Goal: Task Accomplishment & Management: Manage account settings

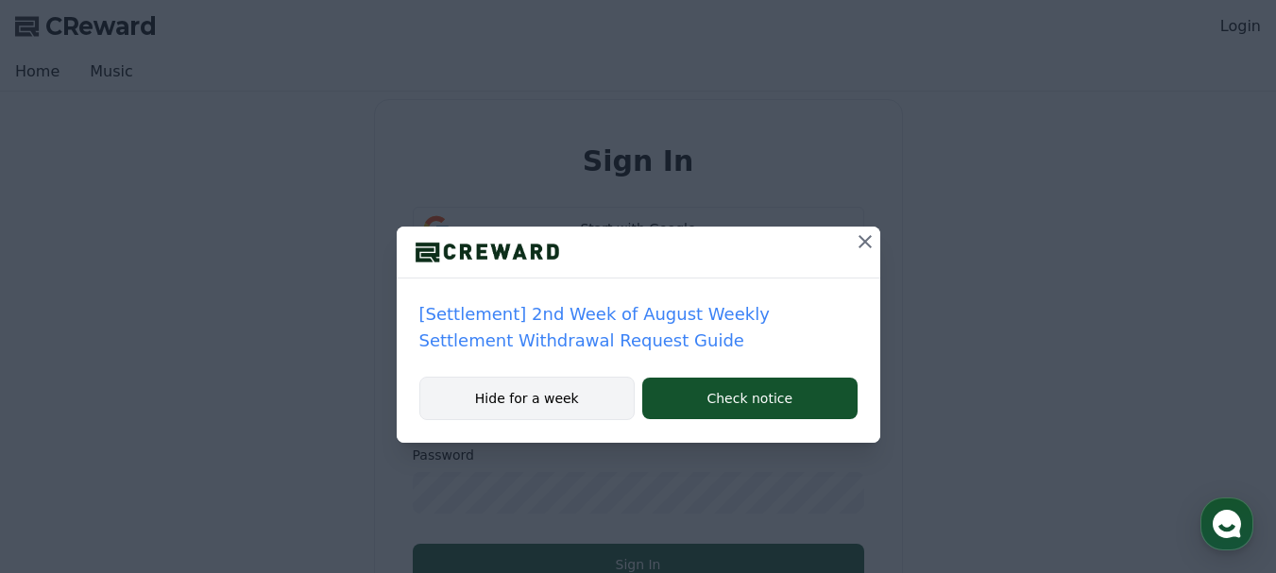
click at [513, 398] on button "Hide for a week" at bounding box center [527, 398] width 216 height 43
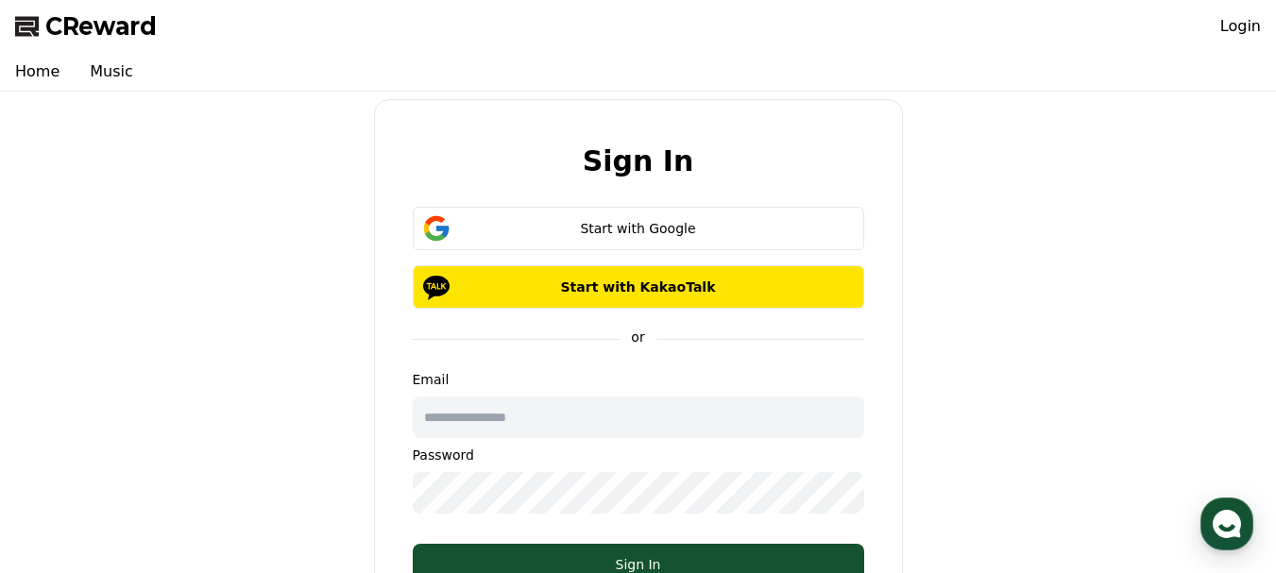
scroll to position [189, 0]
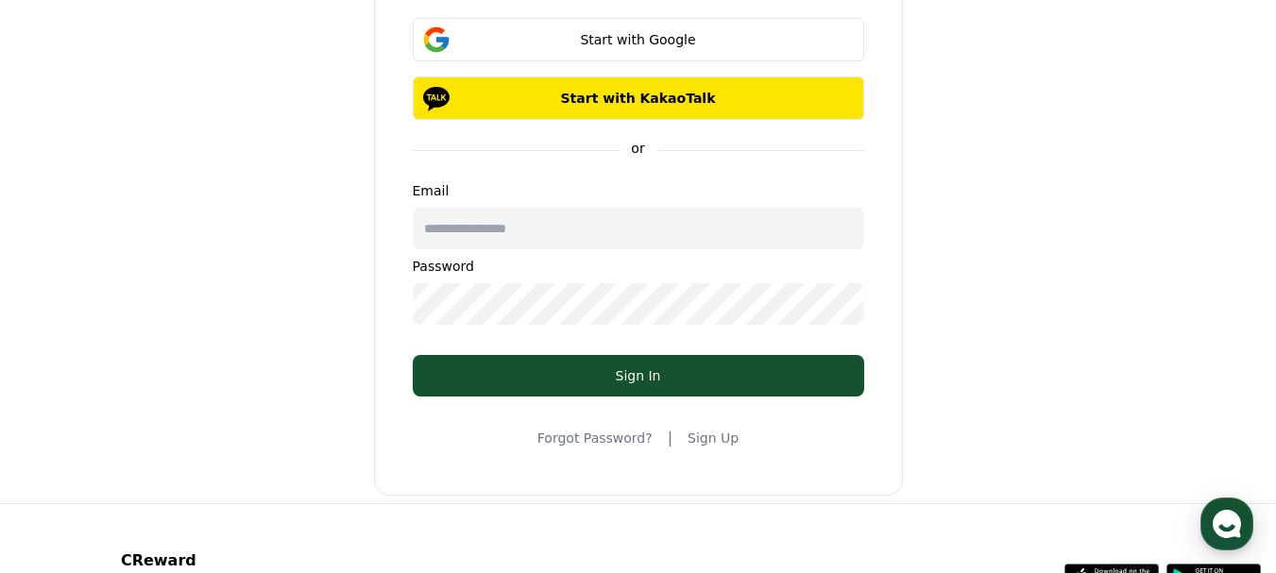
click at [543, 228] on input "text" at bounding box center [639, 229] width 452 height 42
type input "**********"
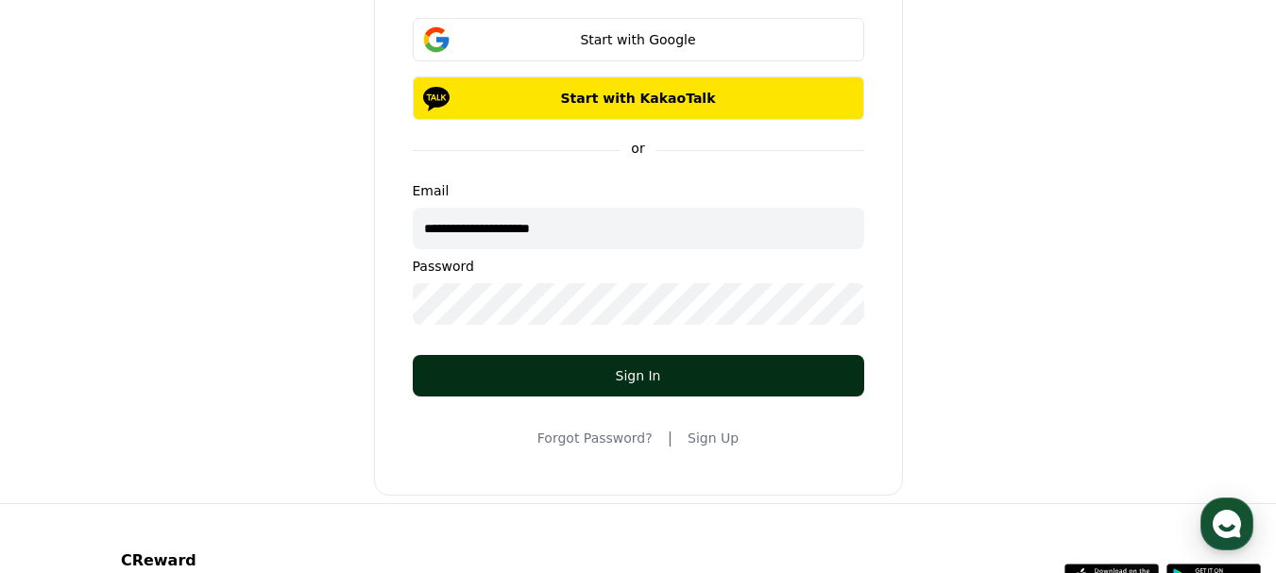
click at [611, 366] on button "Sign In" at bounding box center [639, 376] width 452 height 42
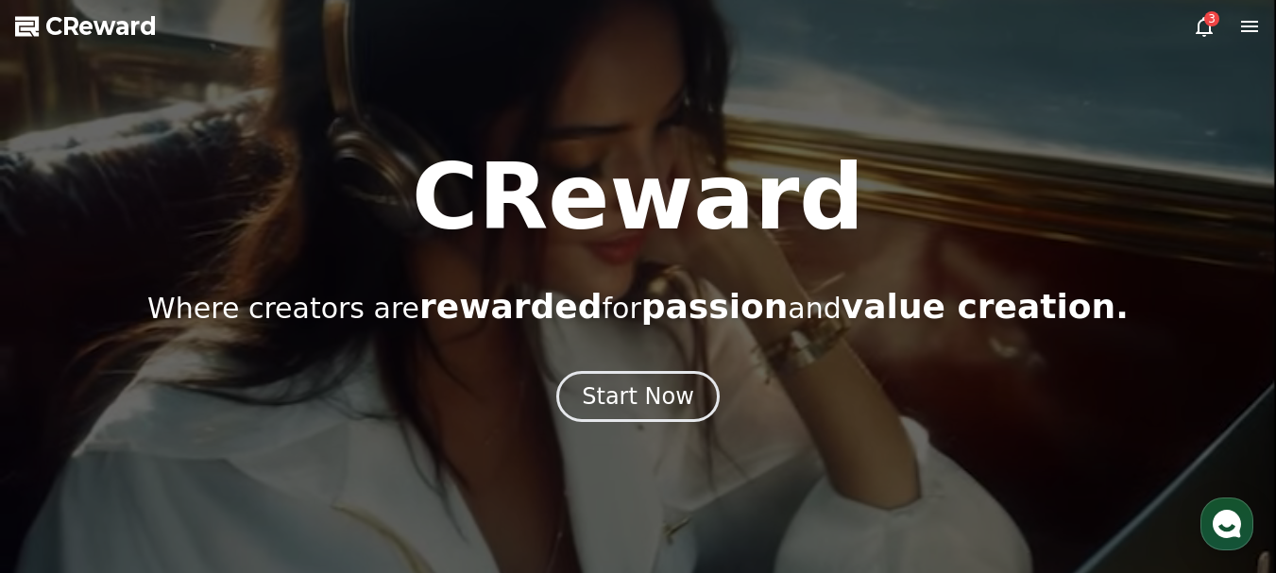
click at [1260, 22] on icon at bounding box center [1249, 26] width 23 height 23
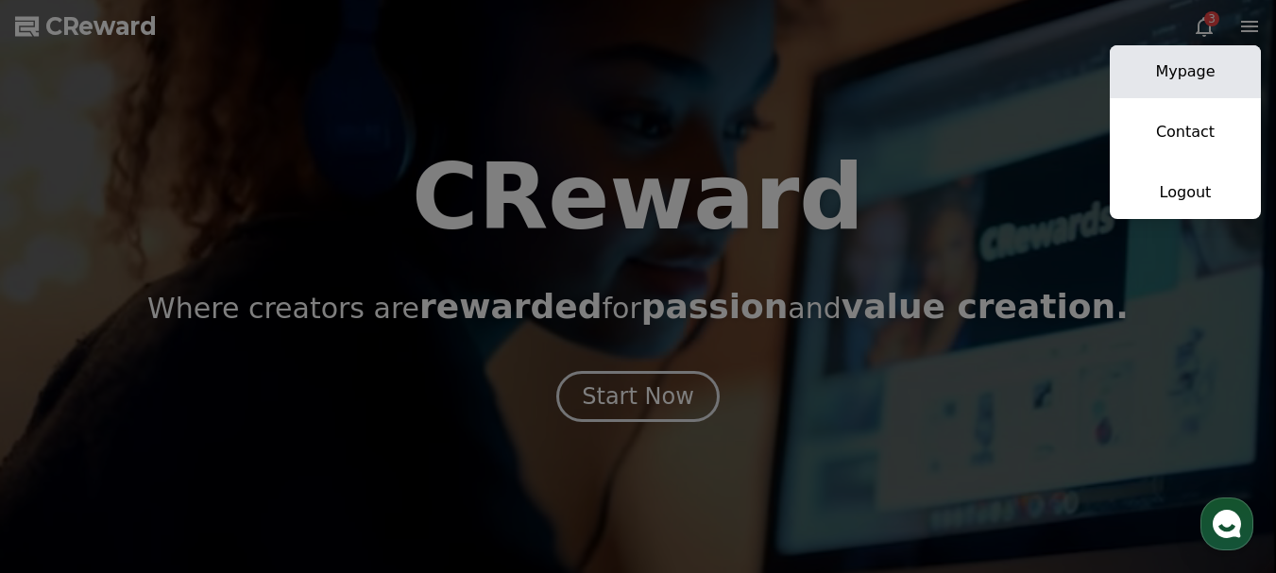
click at [1178, 75] on link "Mypage" at bounding box center [1185, 71] width 151 height 53
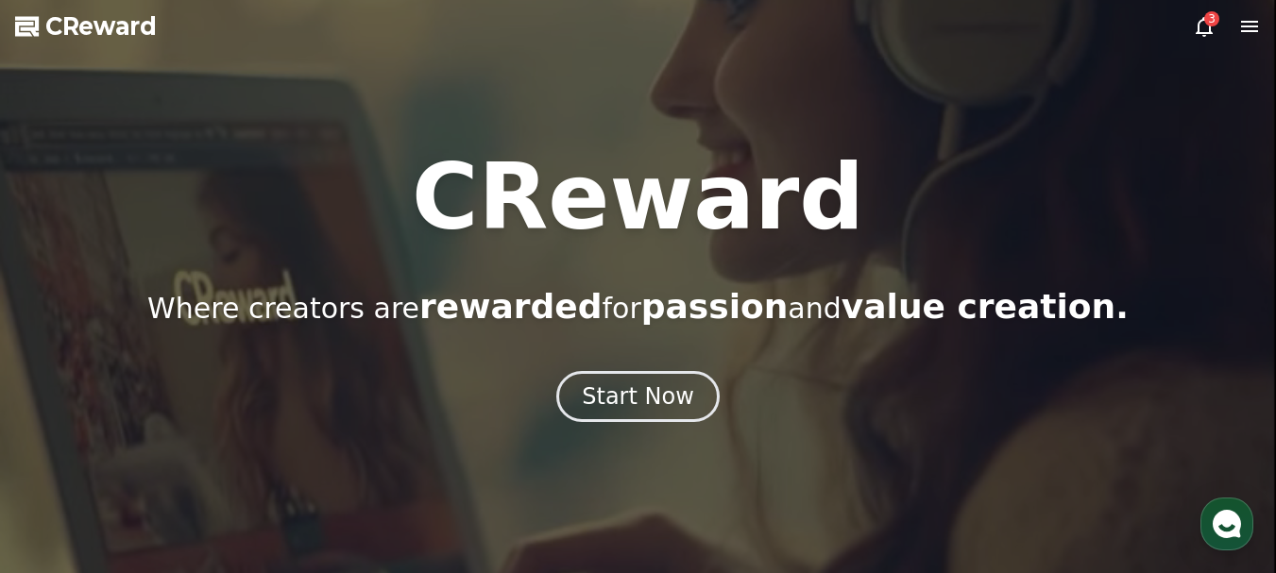
select select "**********"
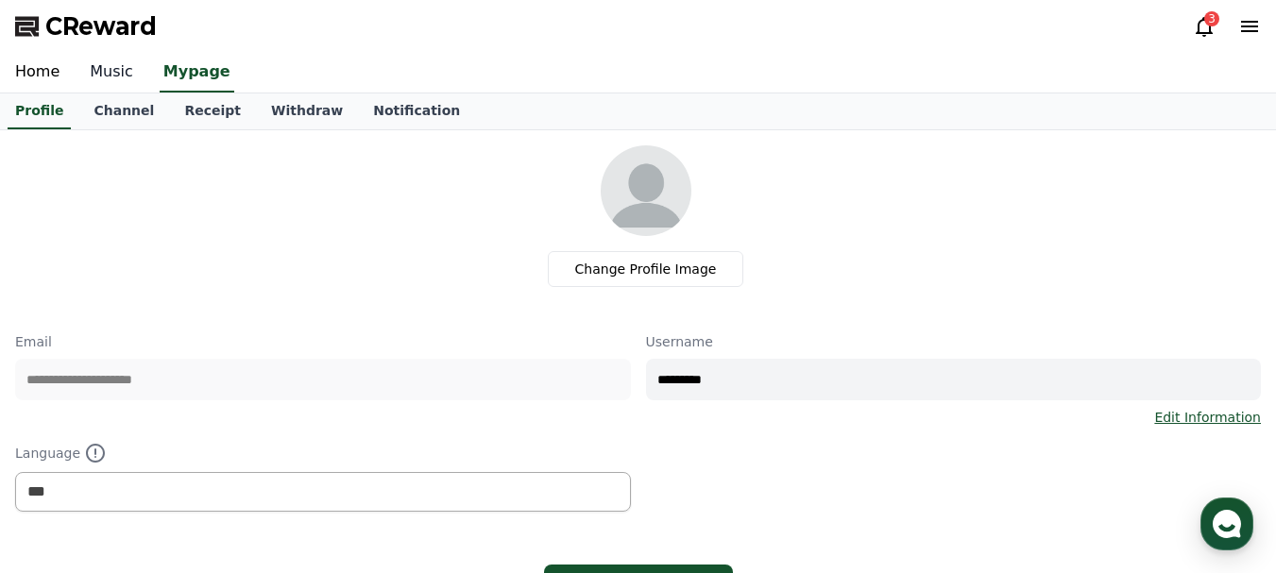
click at [96, 69] on link "Music" at bounding box center [112, 73] width 74 height 40
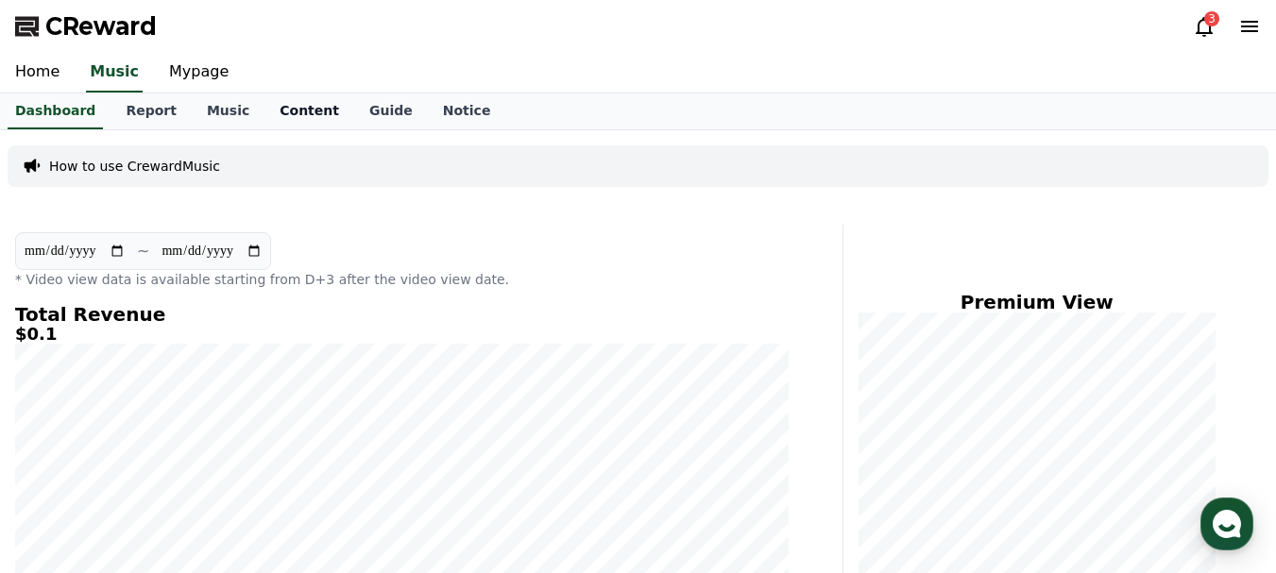
click at [287, 105] on link "Content" at bounding box center [310, 112] width 90 height 36
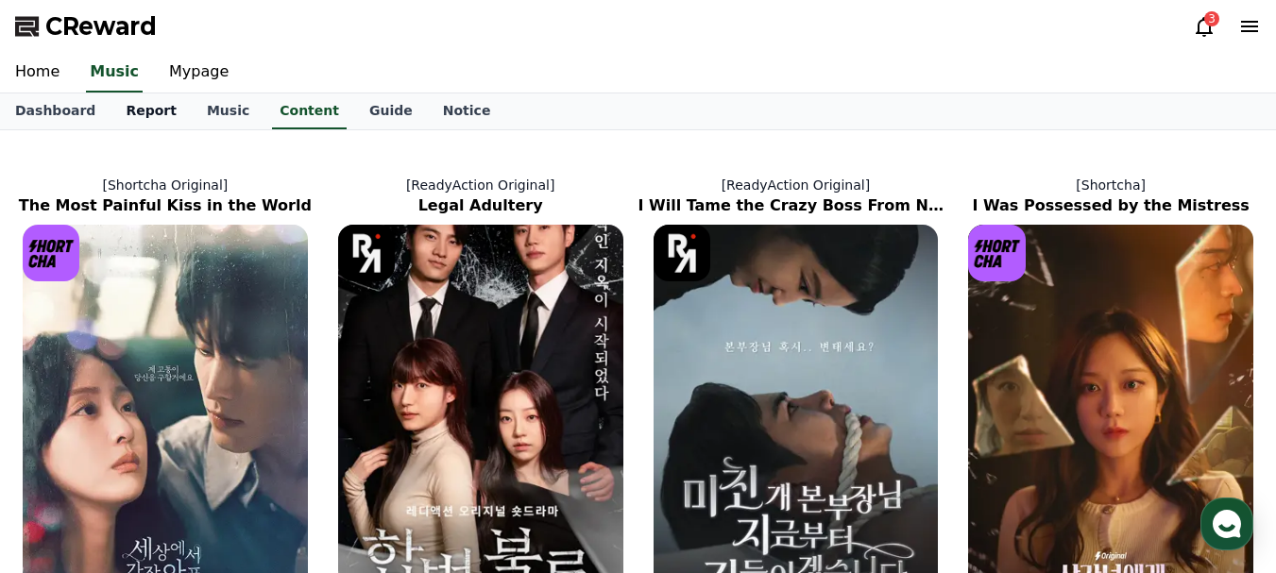
click at [132, 109] on link "Report" at bounding box center [151, 112] width 81 height 36
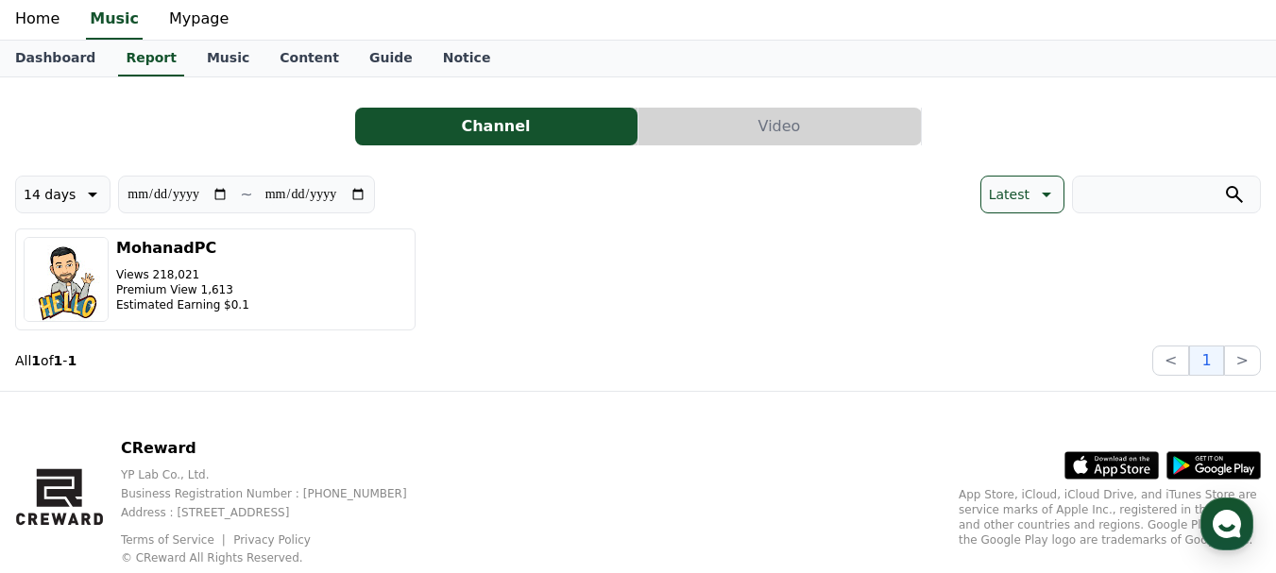
scroll to position [106, 0]
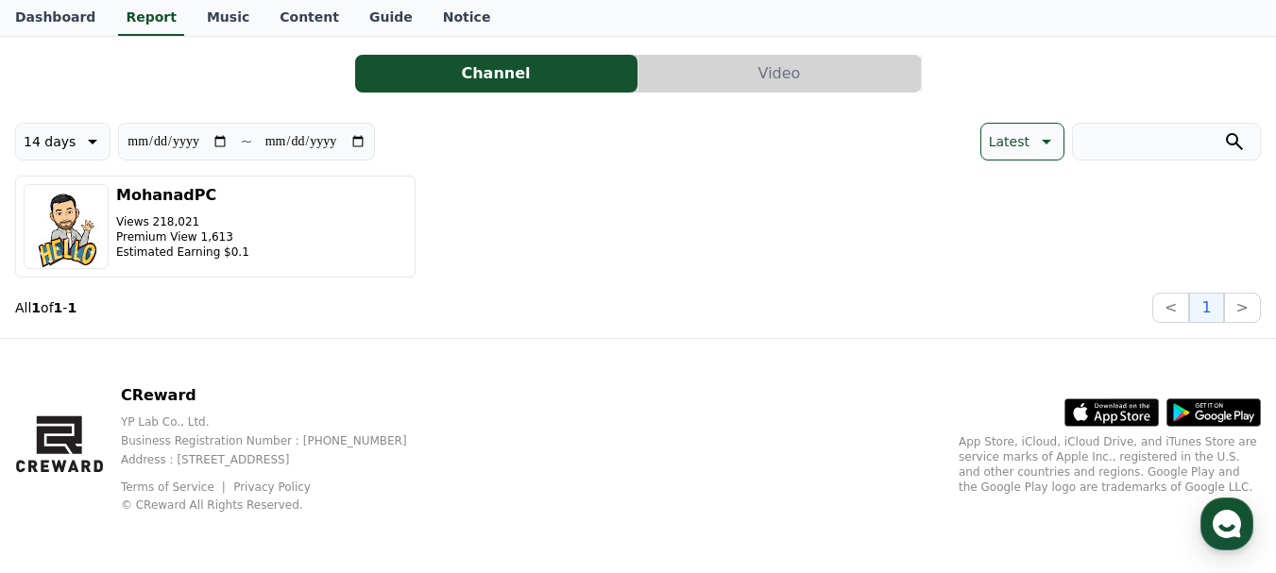
click at [787, 70] on button "Video" at bounding box center [780, 74] width 282 height 38
